Goal: Obtain resource: Obtain resource

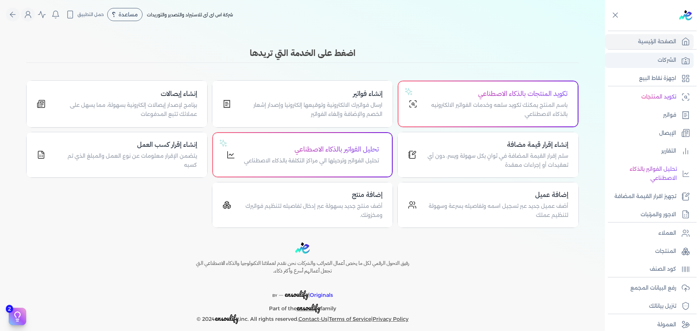
click at [663, 55] on link "الشركات" at bounding box center [649, 60] width 89 height 15
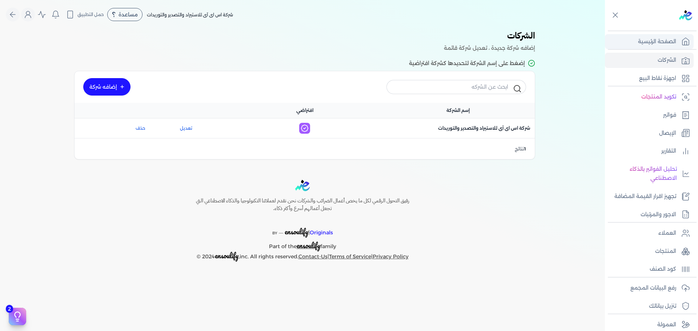
click at [670, 43] on p "الصفحة الرئيسية" at bounding box center [657, 41] width 38 height 9
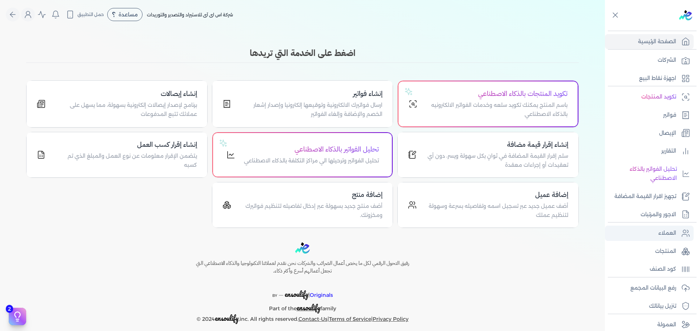
scroll to position [7, 0]
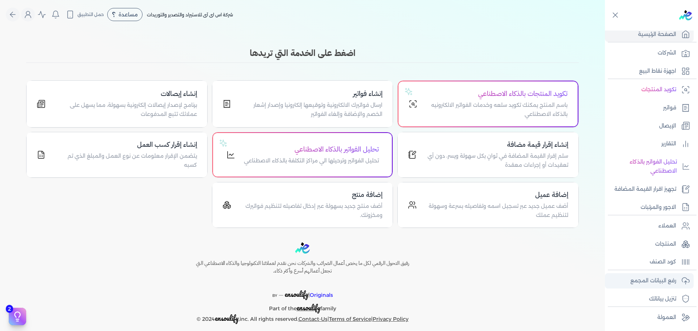
click at [669, 280] on p "رفع البيانات المجمع" at bounding box center [653, 280] width 46 height 9
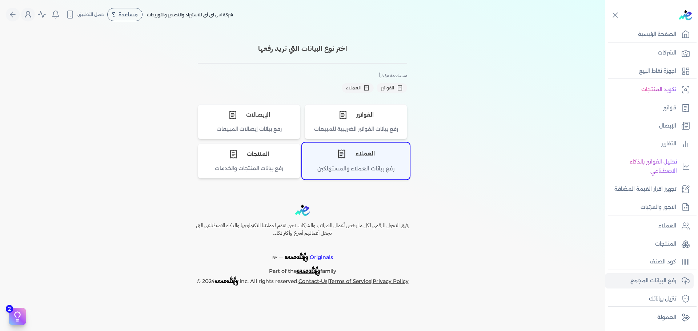
click at [342, 159] on icon "اختر نوع العملاء" at bounding box center [341, 153] width 9 height 9
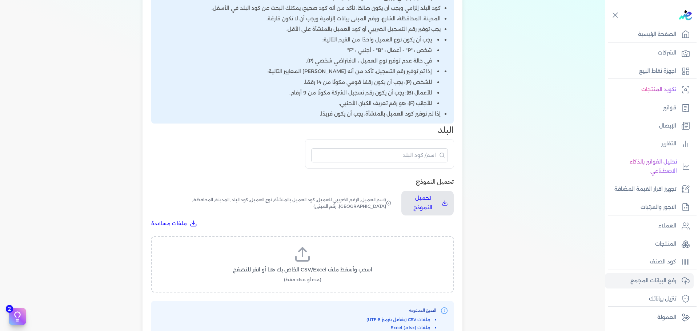
scroll to position [182, 0]
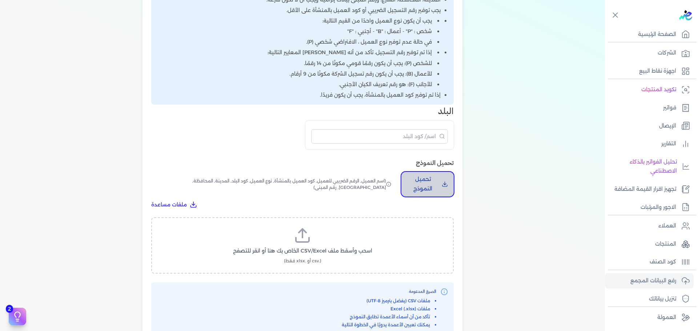
click at [446, 186] on icon "تحميل النموذج" at bounding box center [444, 185] width 5 height 1
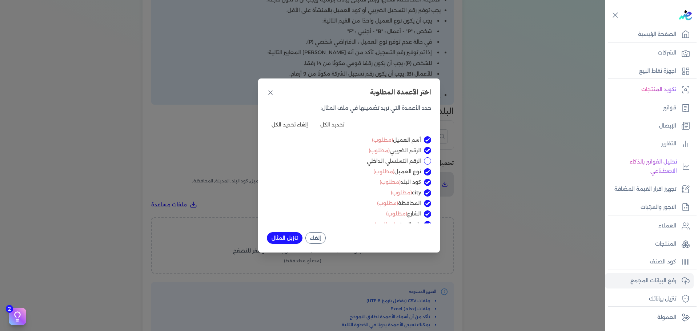
click at [425, 160] on input "الرقم التسلسلي الداخلي" at bounding box center [427, 160] width 7 height 7
click at [423, 161] on div "الرقم التسلسلي الداخلي" at bounding box center [349, 161] width 164 height 8
click at [426, 161] on input "الرقم التسلسلي الداخلي" at bounding box center [427, 160] width 7 height 7
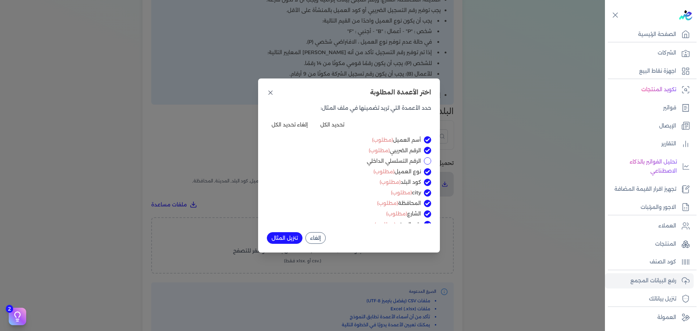
checkbox input "true"
click at [281, 237] on button "تنزيل المثال" at bounding box center [285, 238] width 36 height 12
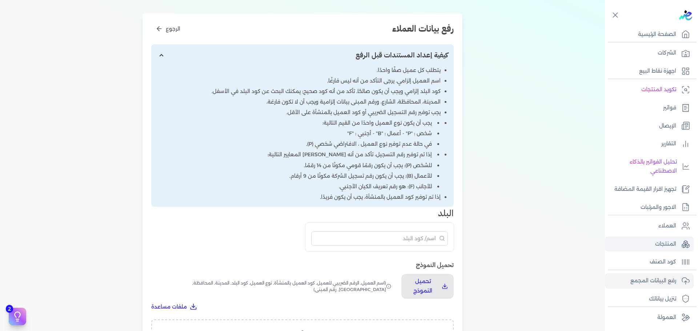
scroll to position [218, 0]
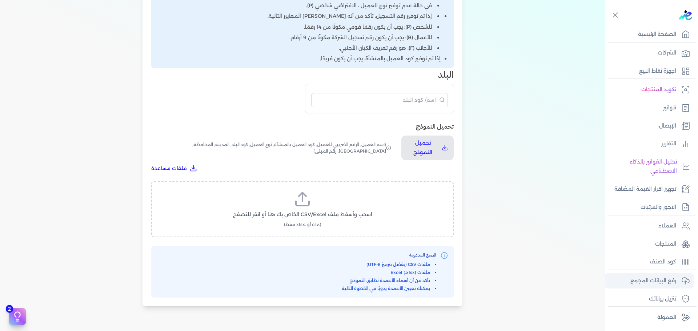
click at [675, 281] on p "رفع البيانات المجمع" at bounding box center [653, 280] width 46 height 9
click at [682, 282] on icon at bounding box center [685, 281] width 9 height 9
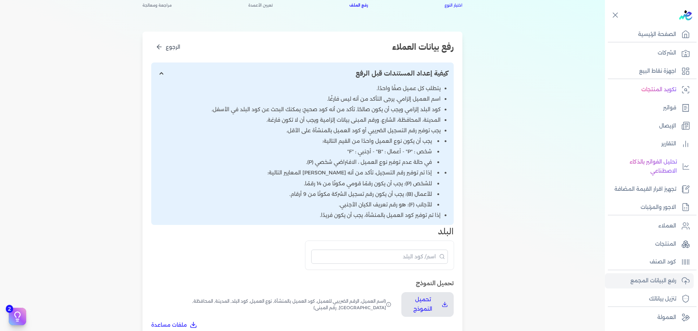
scroll to position [0, 0]
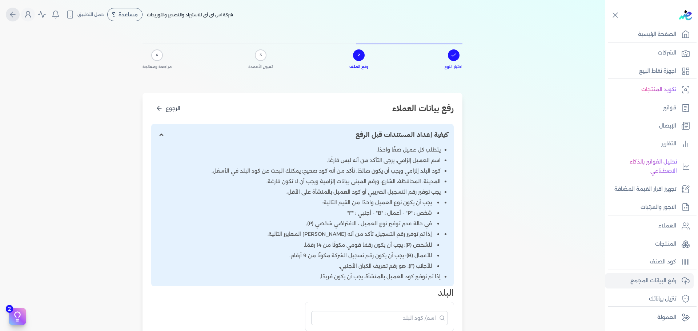
click at [17, 14] on icon "Global" at bounding box center [12, 14] width 9 height 9
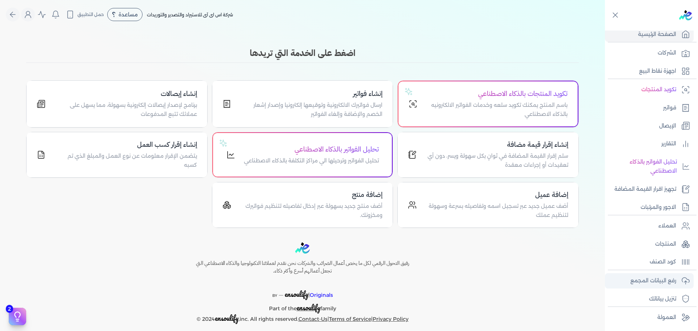
click at [657, 280] on p "رفع البيانات المجمع" at bounding box center [653, 280] width 46 height 9
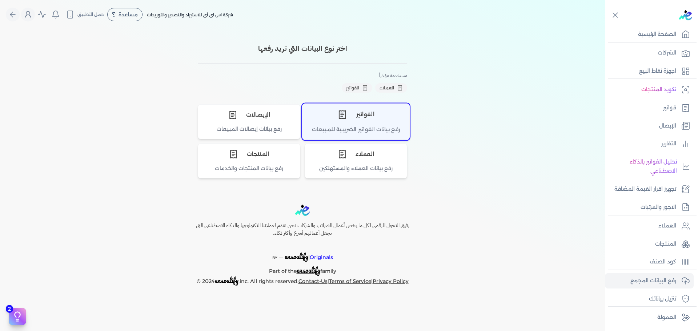
click at [352, 119] on div "الفواتير" at bounding box center [355, 115] width 107 height 22
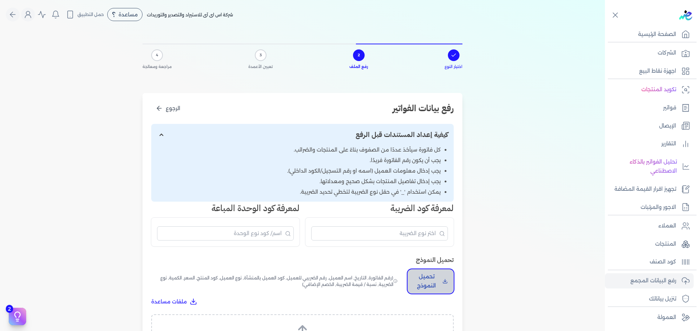
click at [443, 279] on button "تحميل النموذج" at bounding box center [431, 281] width 46 height 24
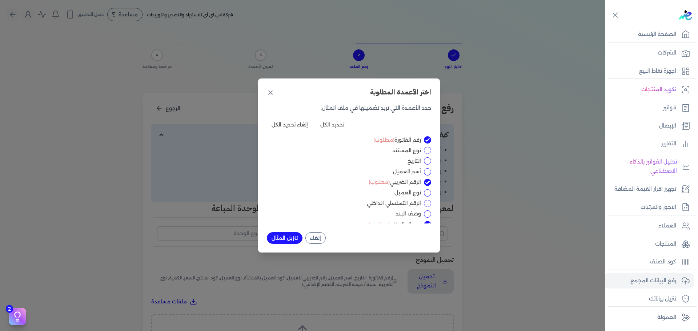
click at [427, 204] on input "الرقم التسلسلي الداخلي" at bounding box center [427, 203] width 7 height 7
checkbox input "true"
click at [426, 184] on input "السعر" at bounding box center [427, 183] width 7 height 7
checkbox input "true"
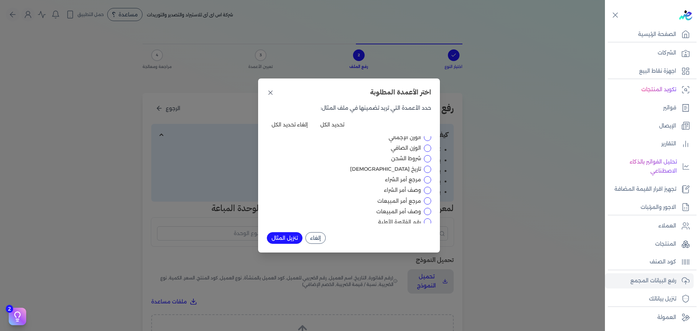
scroll to position [325, 0]
click at [287, 236] on button "تنزيل المثال" at bounding box center [285, 238] width 36 height 12
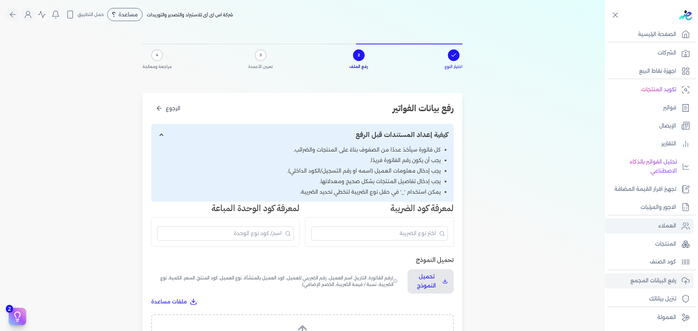
click at [675, 226] on p "العملاء" at bounding box center [667, 225] width 18 height 9
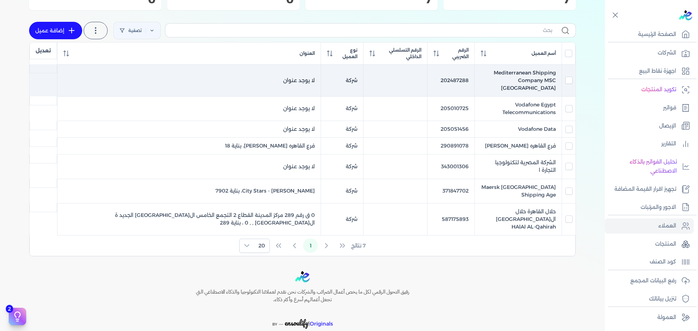
scroll to position [132, 0]
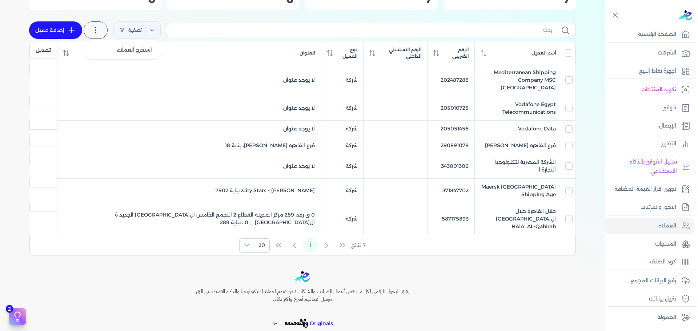
click at [100, 28] on icon at bounding box center [95, 30] width 9 height 9
click at [129, 49] on span "استخرج العملاء" at bounding box center [134, 49] width 35 height 7
